Goal: Task Accomplishment & Management: Manage account settings

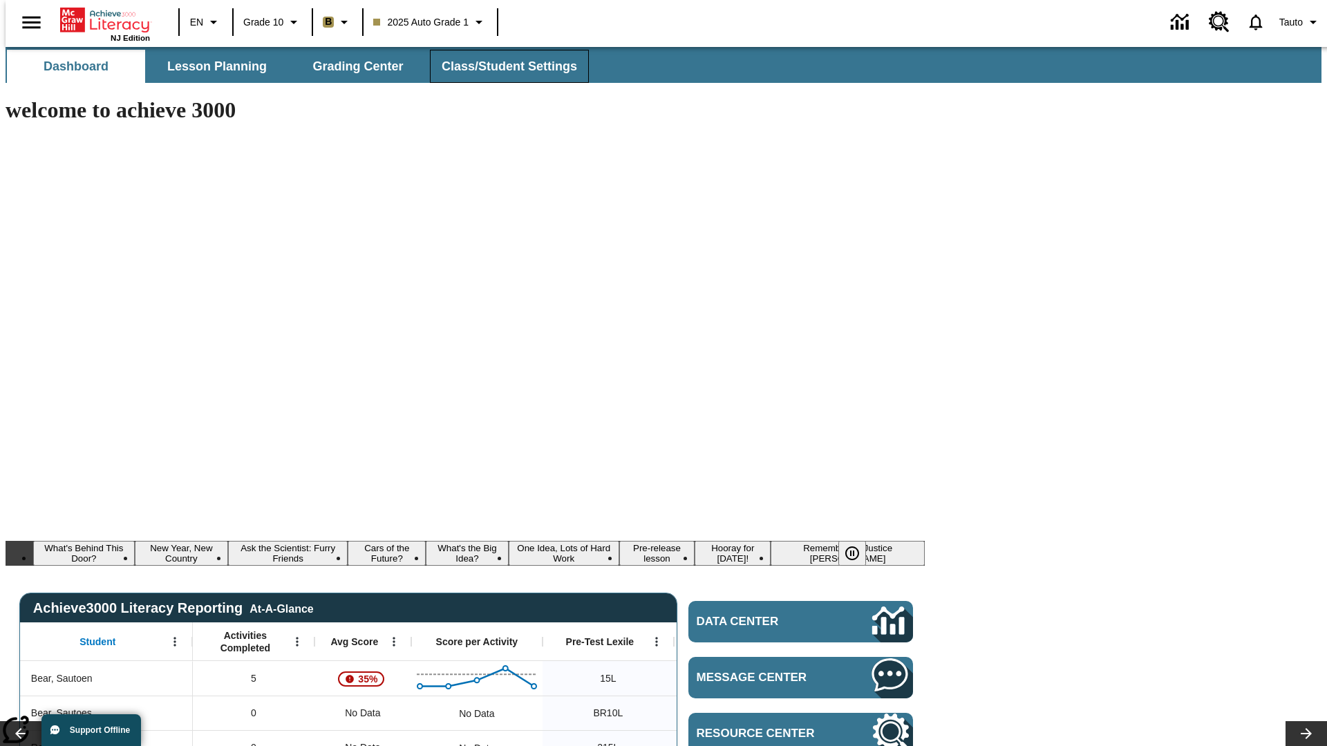
click at [502, 66] on span "Class/Student Settings" at bounding box center [509, 67] width 135 height 16
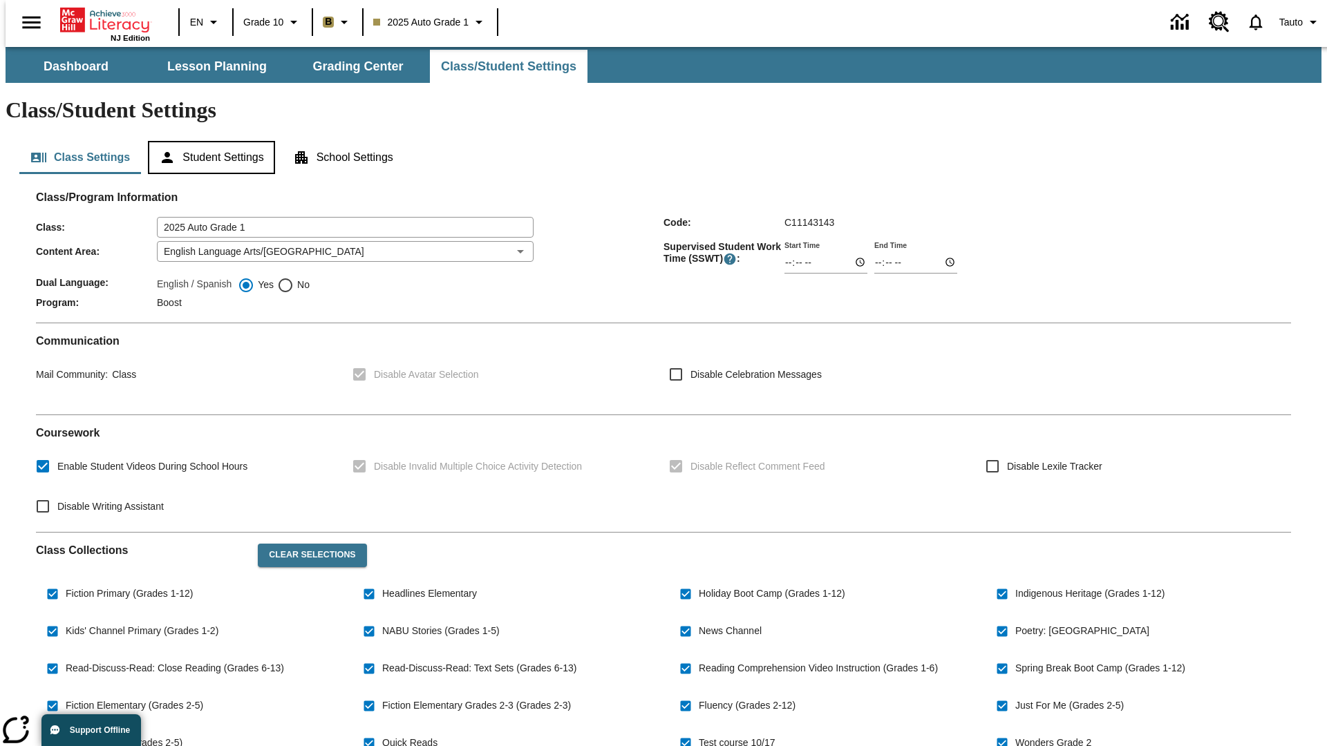
click at [208, 141] on button "Student Settings" at bounding box center [211, 157] width 126 height 33
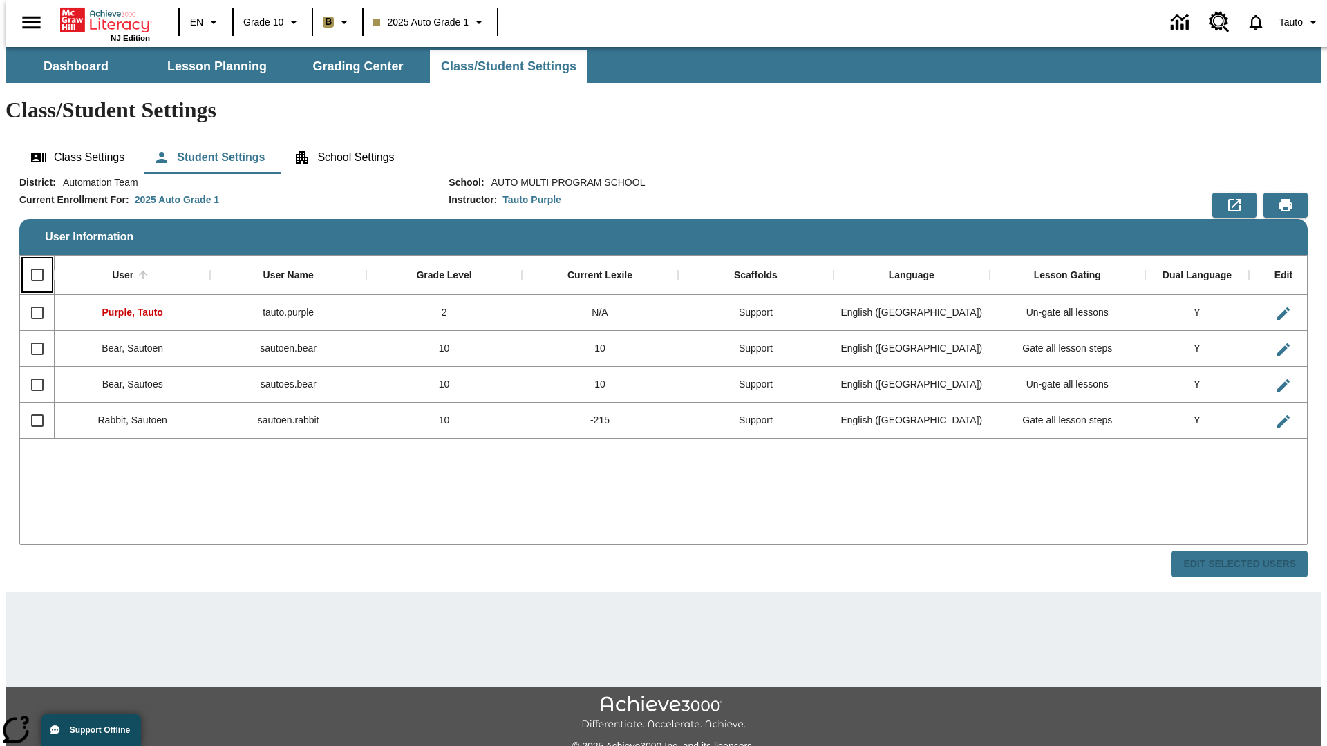
click at [31, 261] on input "Select all rows" at bounding box center [37, 275] width 29 height 29
checkbox input "true"
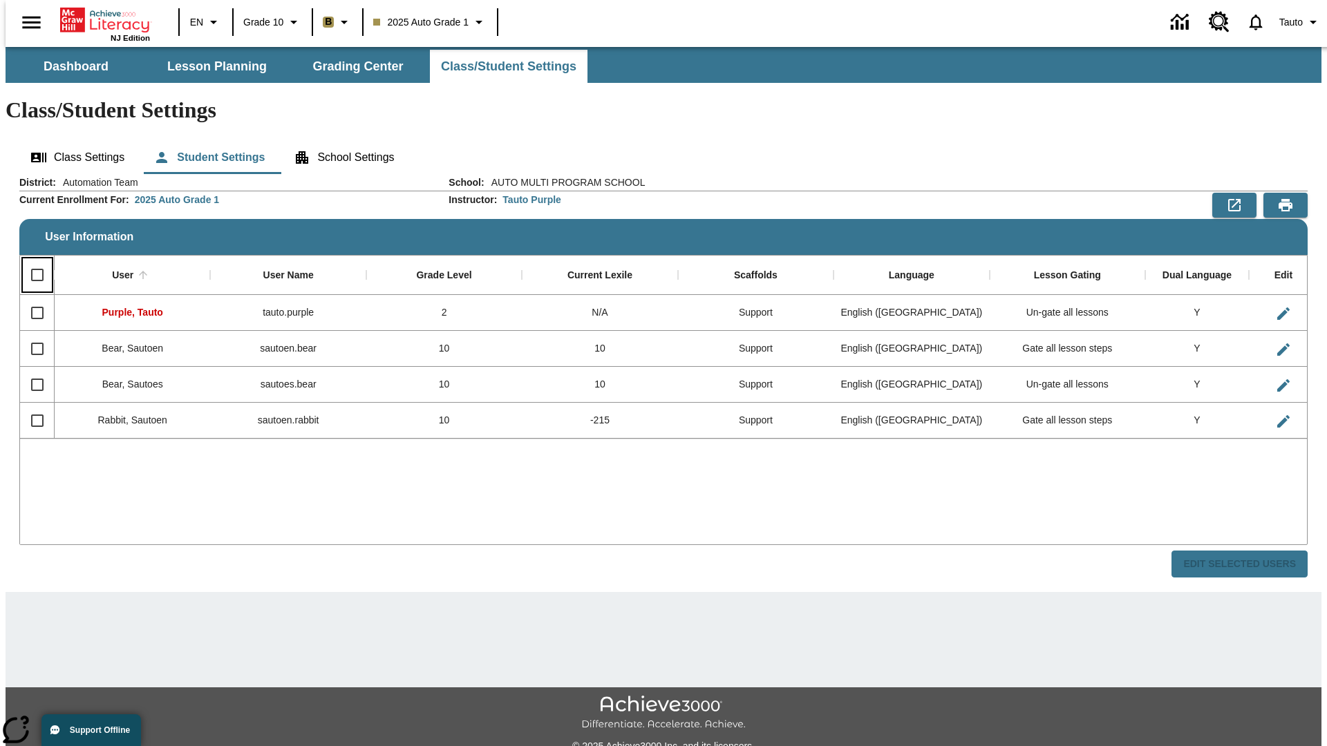
checkbox input "true"
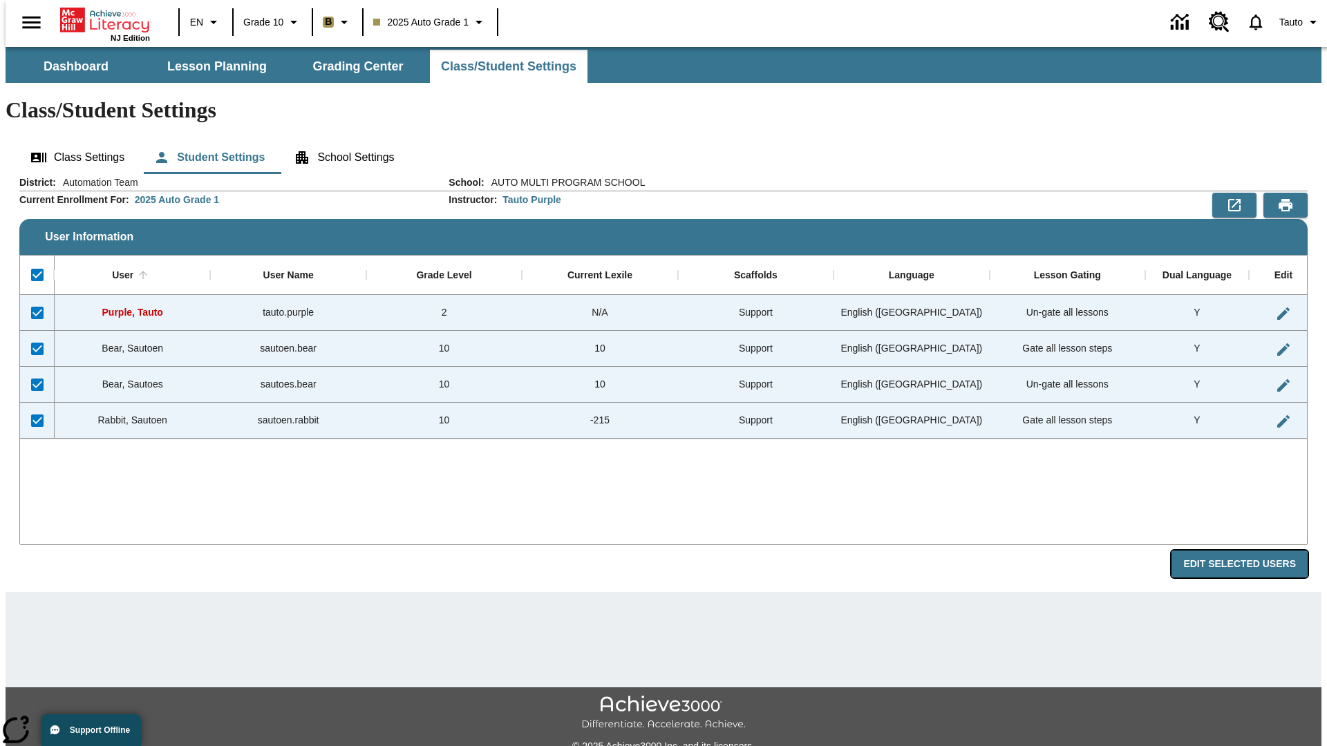
click at [1250, 551] on button "Edit Selected Users" at bounding box center [1239, 564] width 136 height 27
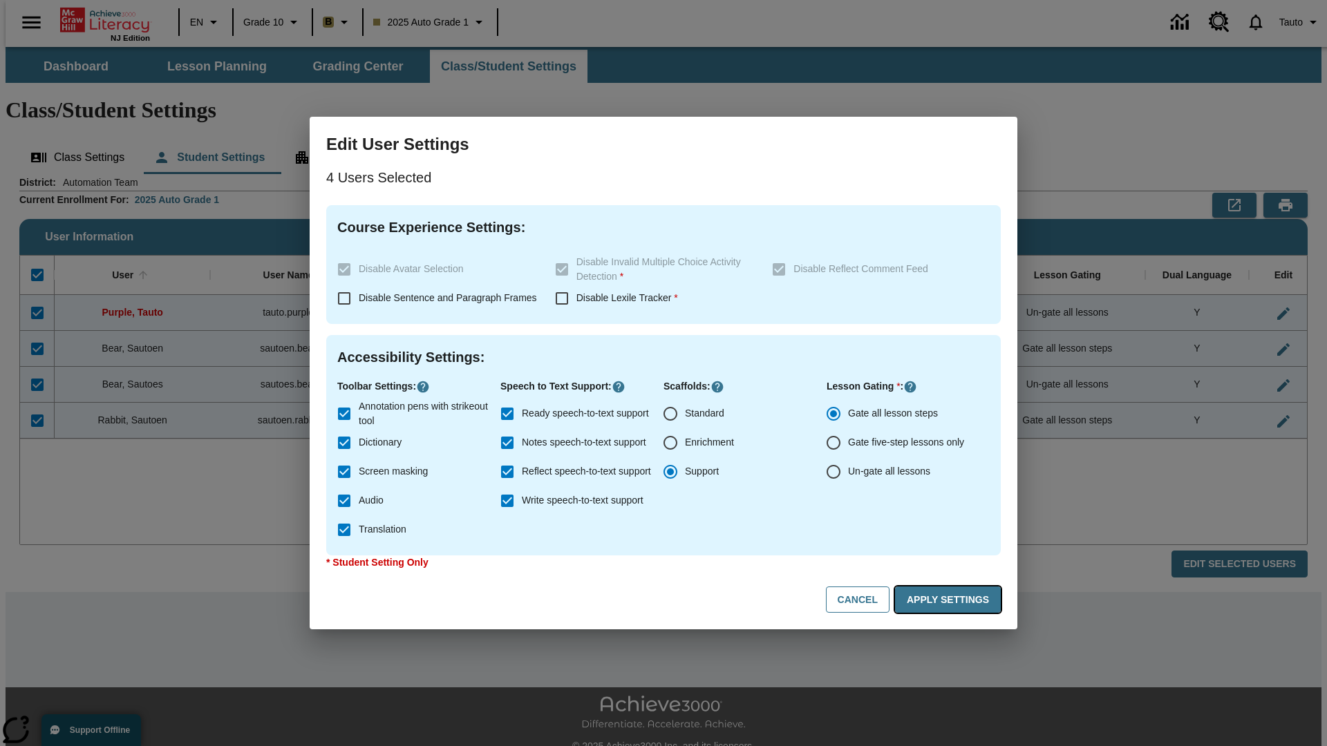
click at [950, 600] on button "Apply Settings" at bounding box center [948, 600] width 106 height 27
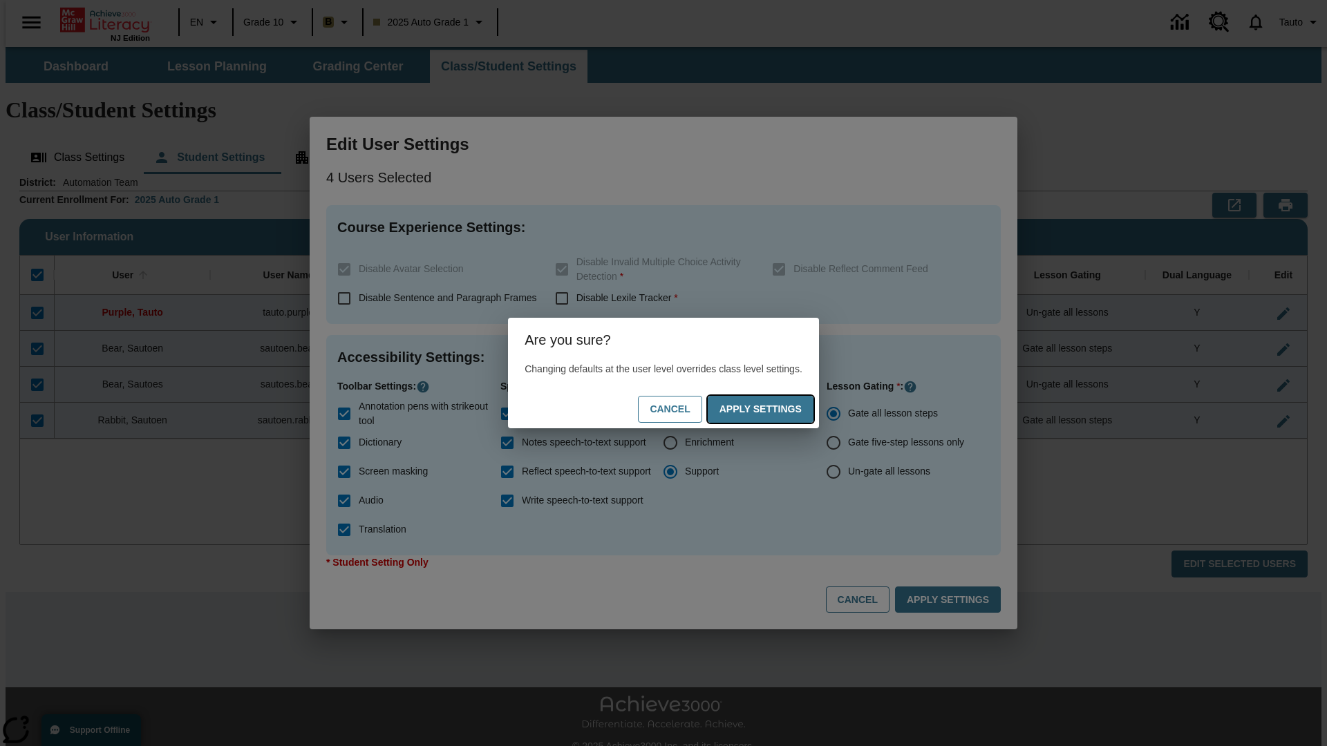
click at [774, 409] on button "Apply Settings" at bounding box center [761, 409] width 106 height 27
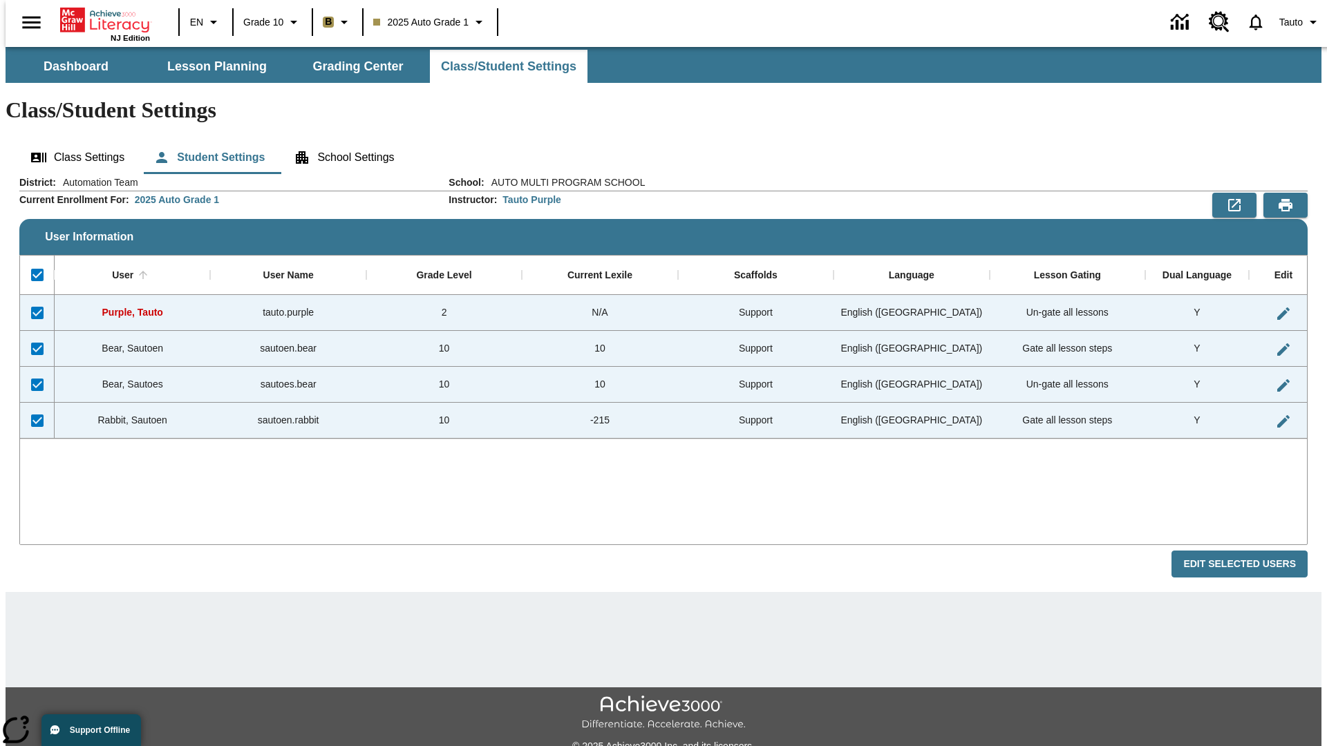
checkbox input "false"
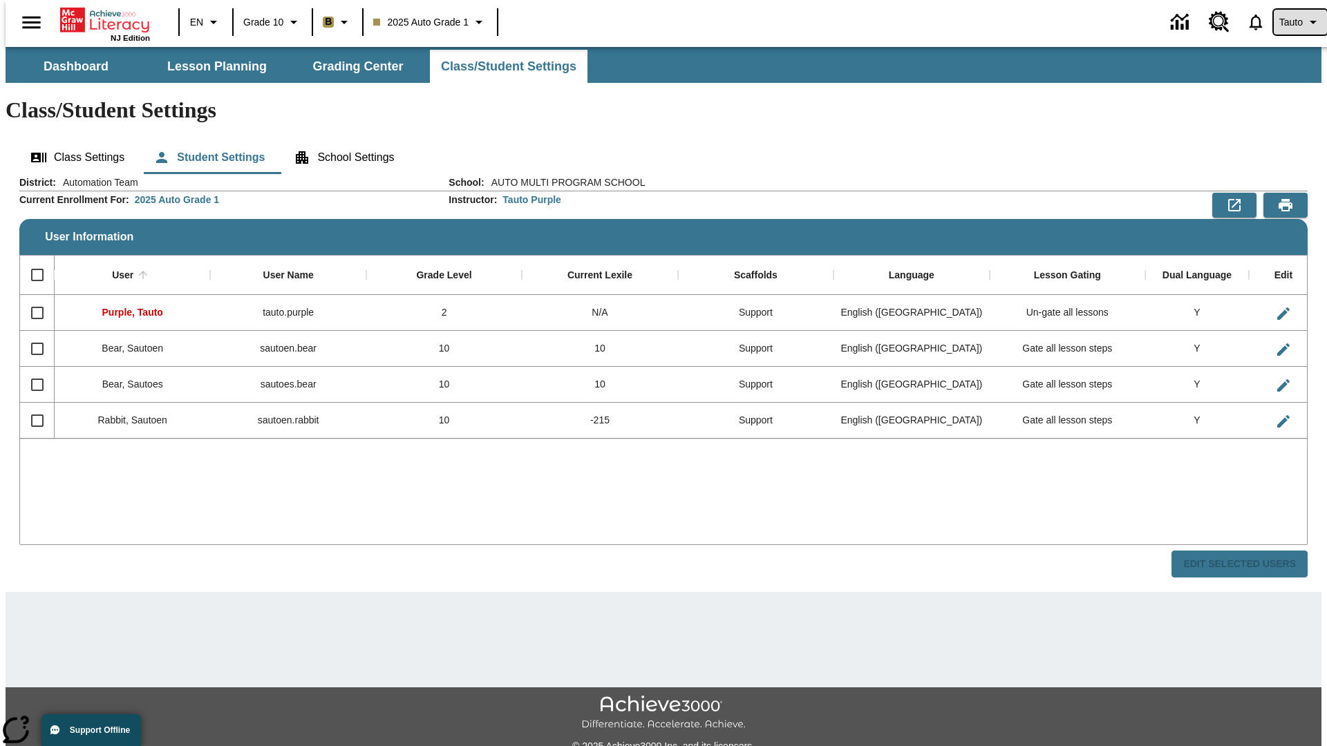
click at [1293, 22] on span "Tauto" at bounding box center [1290, 22] width 23 height 15
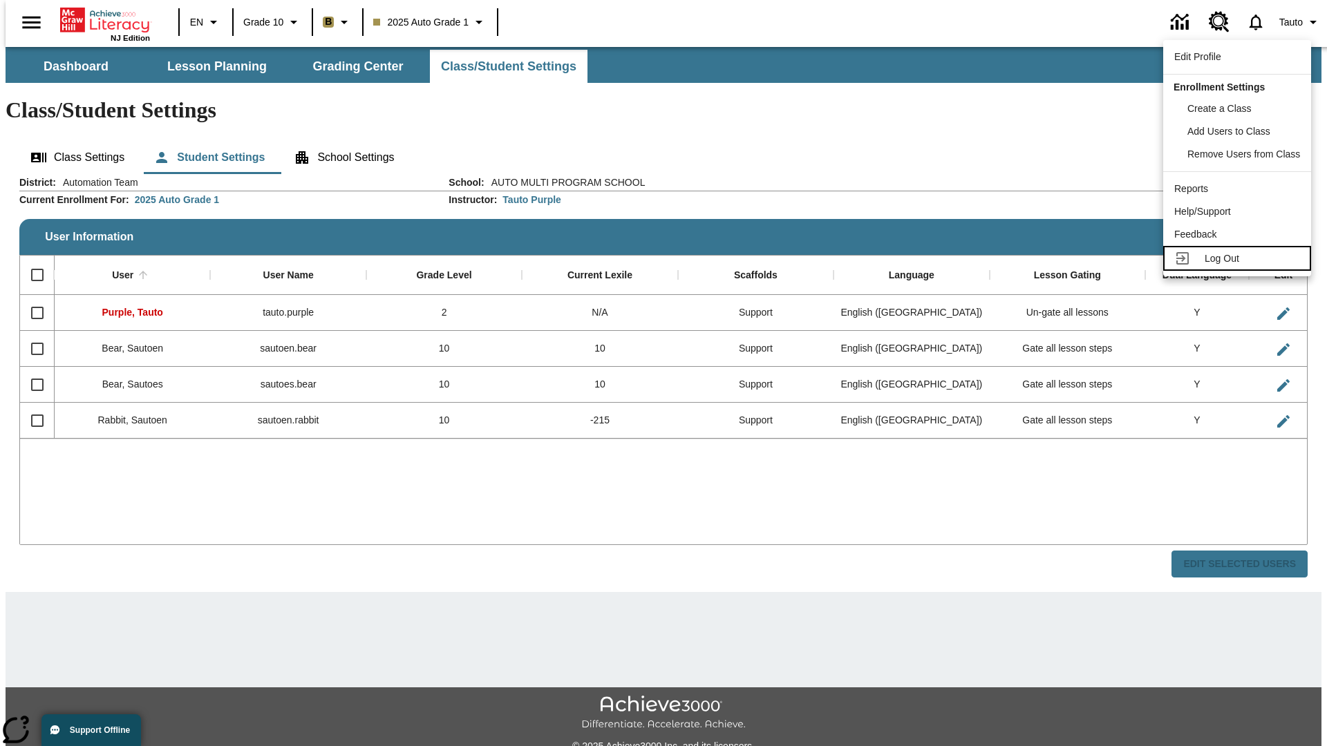
click at [1239, 258] on span "Log Out" at bounding box center [1222, 258] width 35 height 11
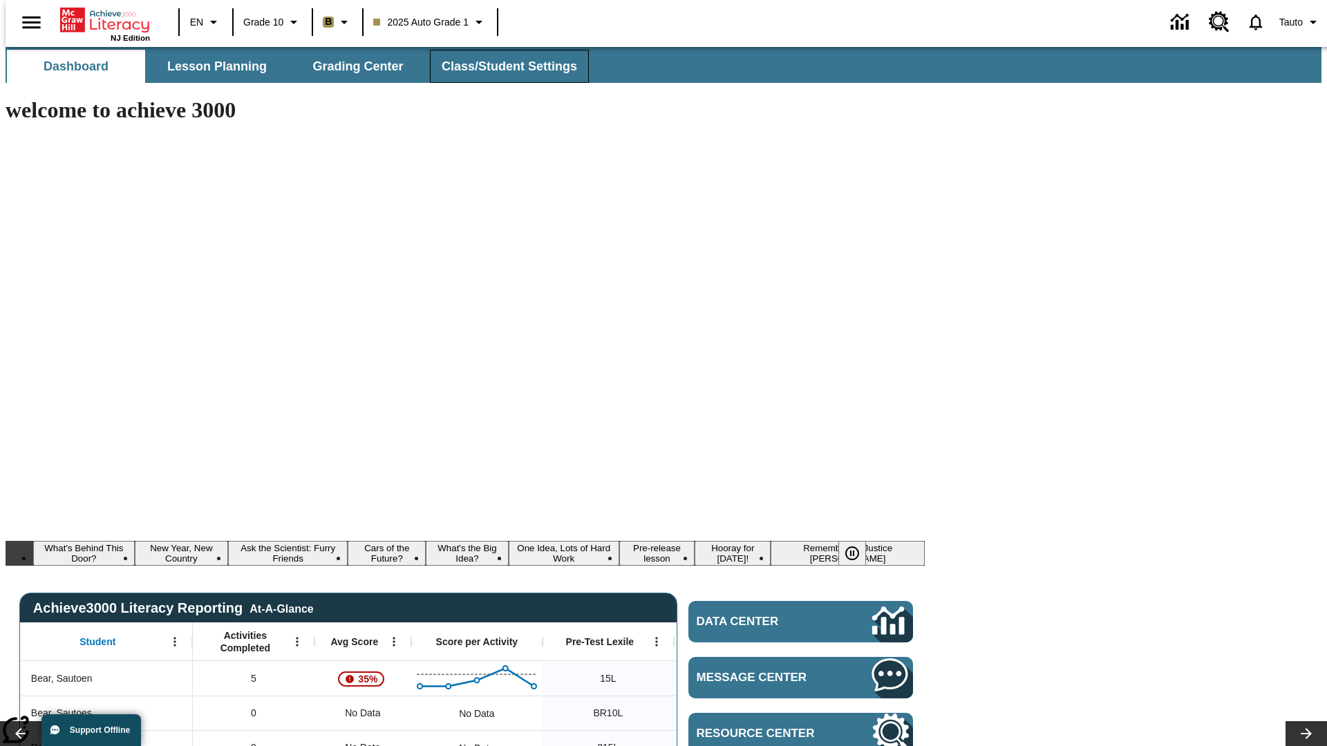
click at [502, 66] on span "Class/Student Settings" at bounding box center [509, 67] width 135 height 16
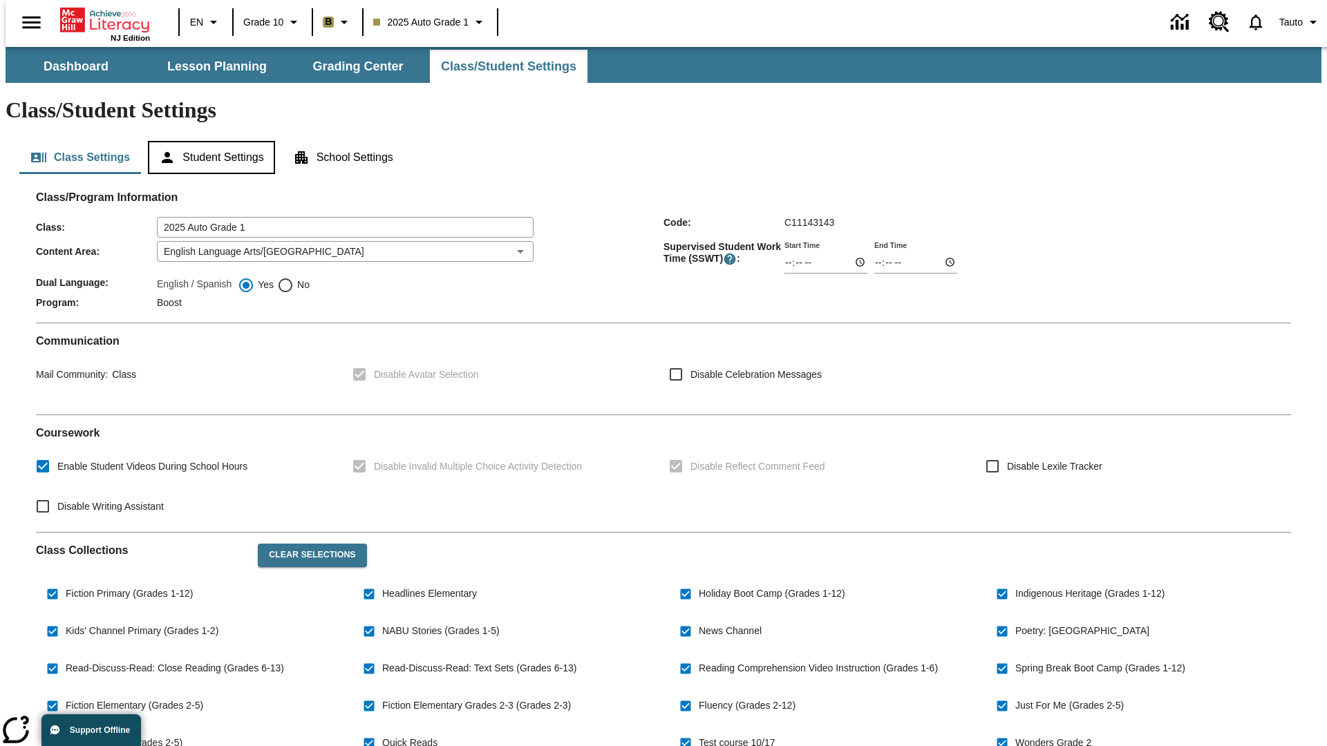
click at [208, 141] on button "Student Settings" at bounding box center [211, 157] width 126 height 33
